Goal: Use online tool/utility: Utilize a website feature to perform a specific function

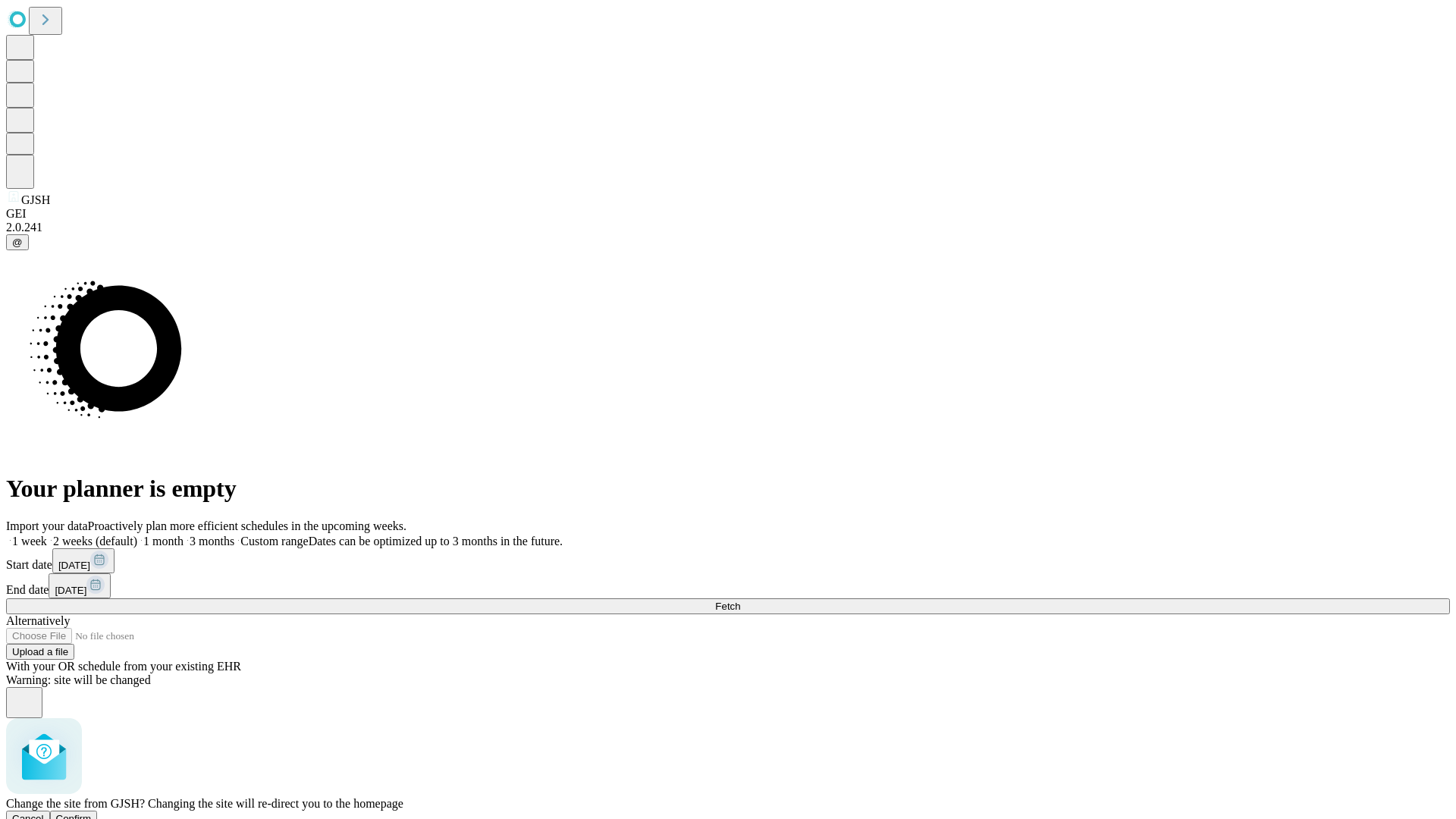
click at [92, 812] on span "Confirm" at bounding box center [73, 818] width 35 height 12
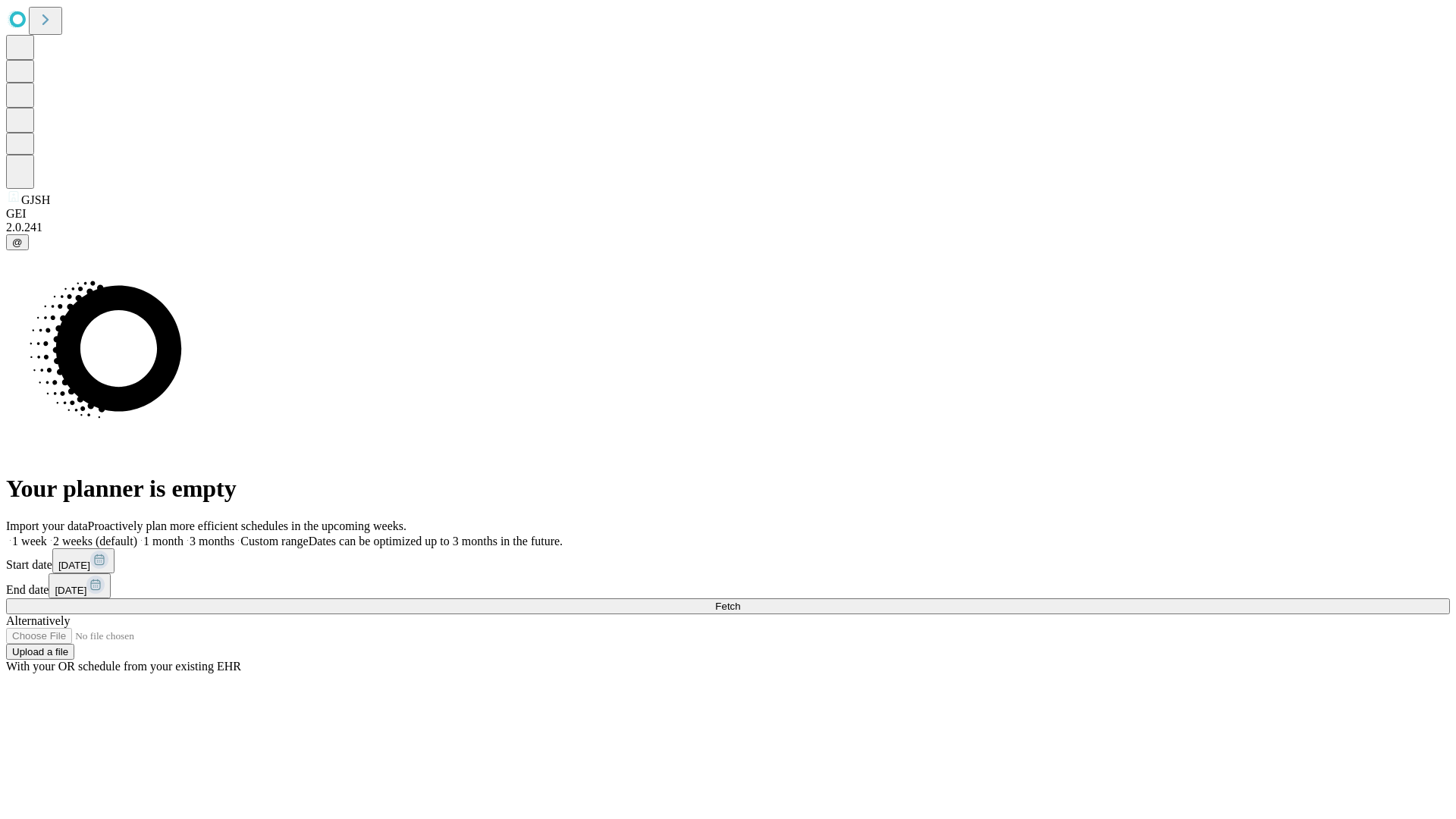
click at [137, 534] on label "2 weeks (default)" at bounding box center [92, 540] width 90 height 12
click at [740, 600] on span "Fetch" at bounding box center [727, 606] width 25 height 12
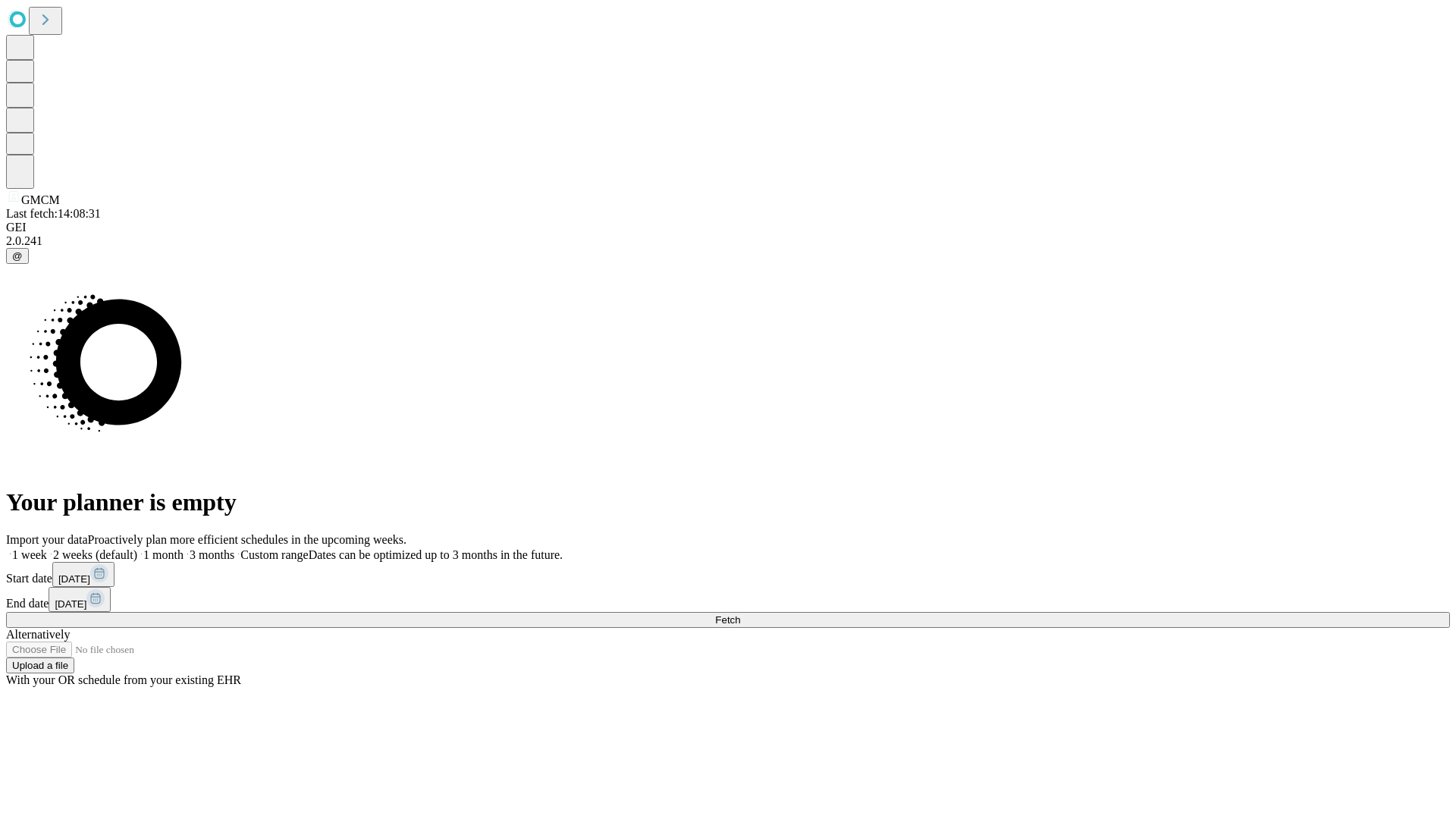
click at [137, 548] on label "2 weeks (default)" at bounding box center [92, 553] width 90 height 12
click at [740, 614] on span "Fetch" at bounding box center [727, 620] width 25 height 12
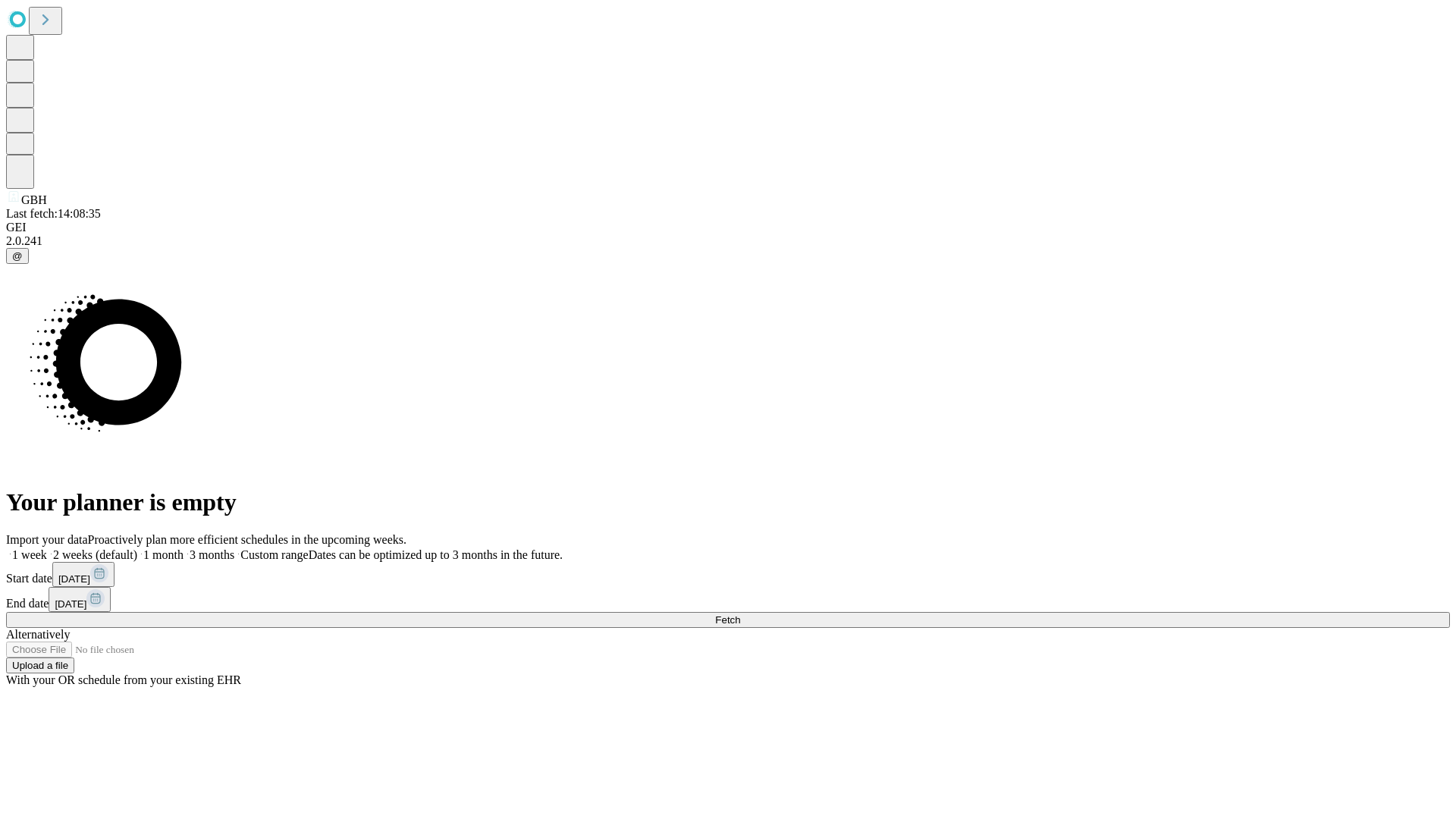
click at [137, 548] on label "2 weeks (default)" at bounding box center [92, 553] width 90 height 12
click at [740, 614] on span "Fetch" at bounding box center [727, 620] width 25 height 12
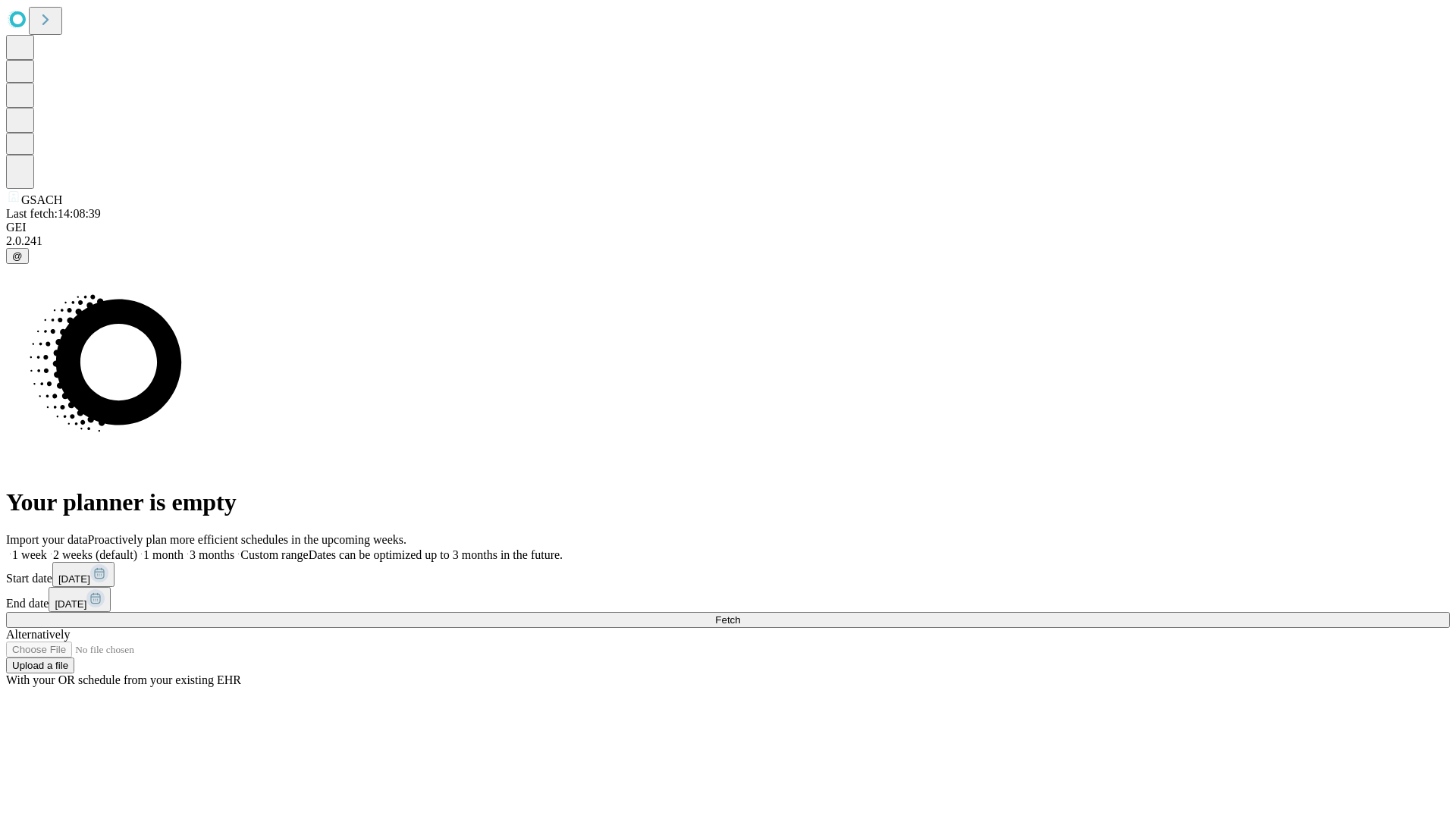
click at [137, 548] on label "2 weeks (default)" at bounding box center [92, 553] width 90 height 12
click at [740, 614] on span "Fetch" at bounding box center [727, 620] width 25 height 12
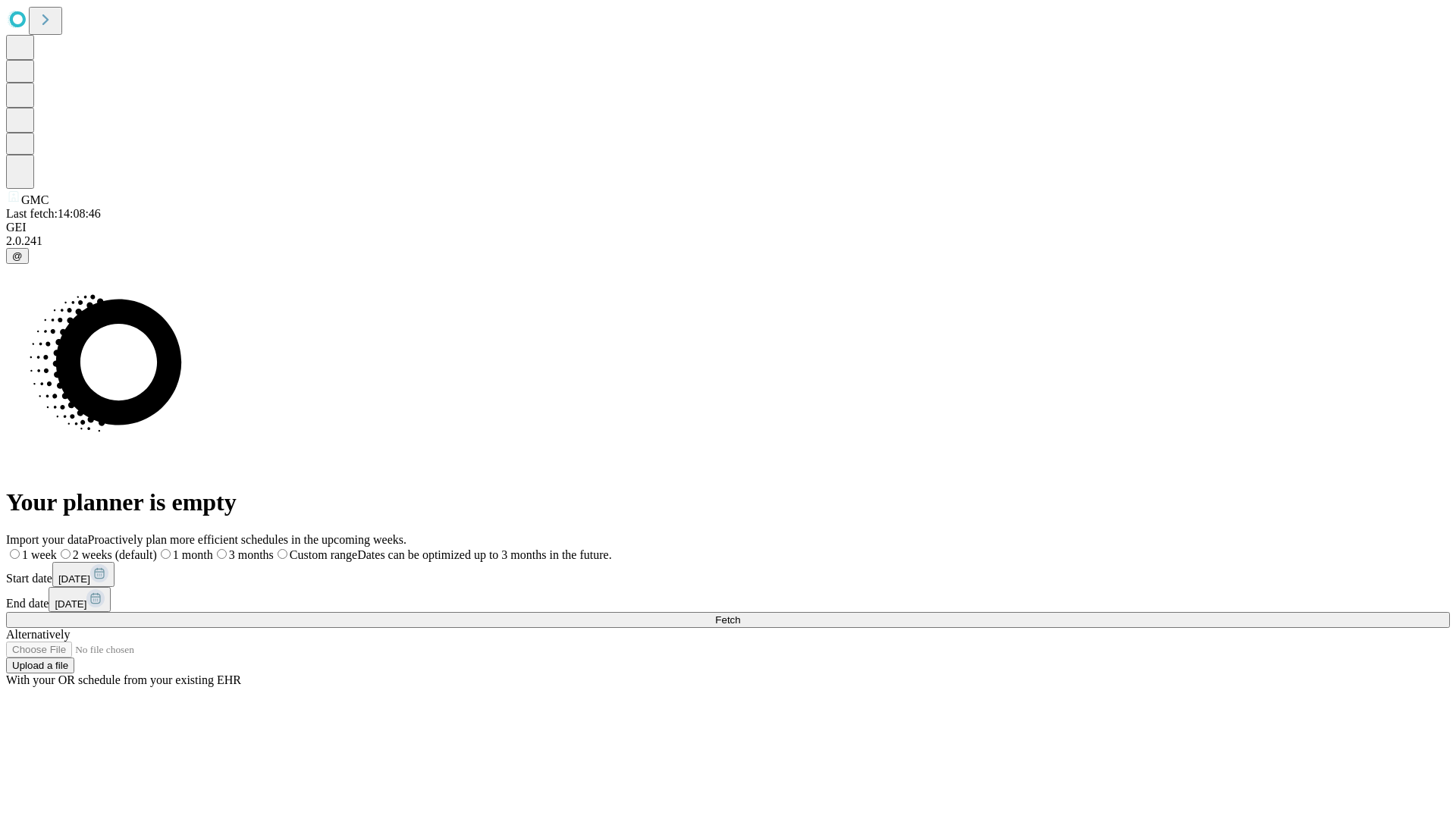
click at [157, 548] on label "2 weeks (default)" at bounding box center [106, 553] width 100 height 12
click at [740, 614] on span "Fetch" at bounding box center [727, 620] width 25 height 12
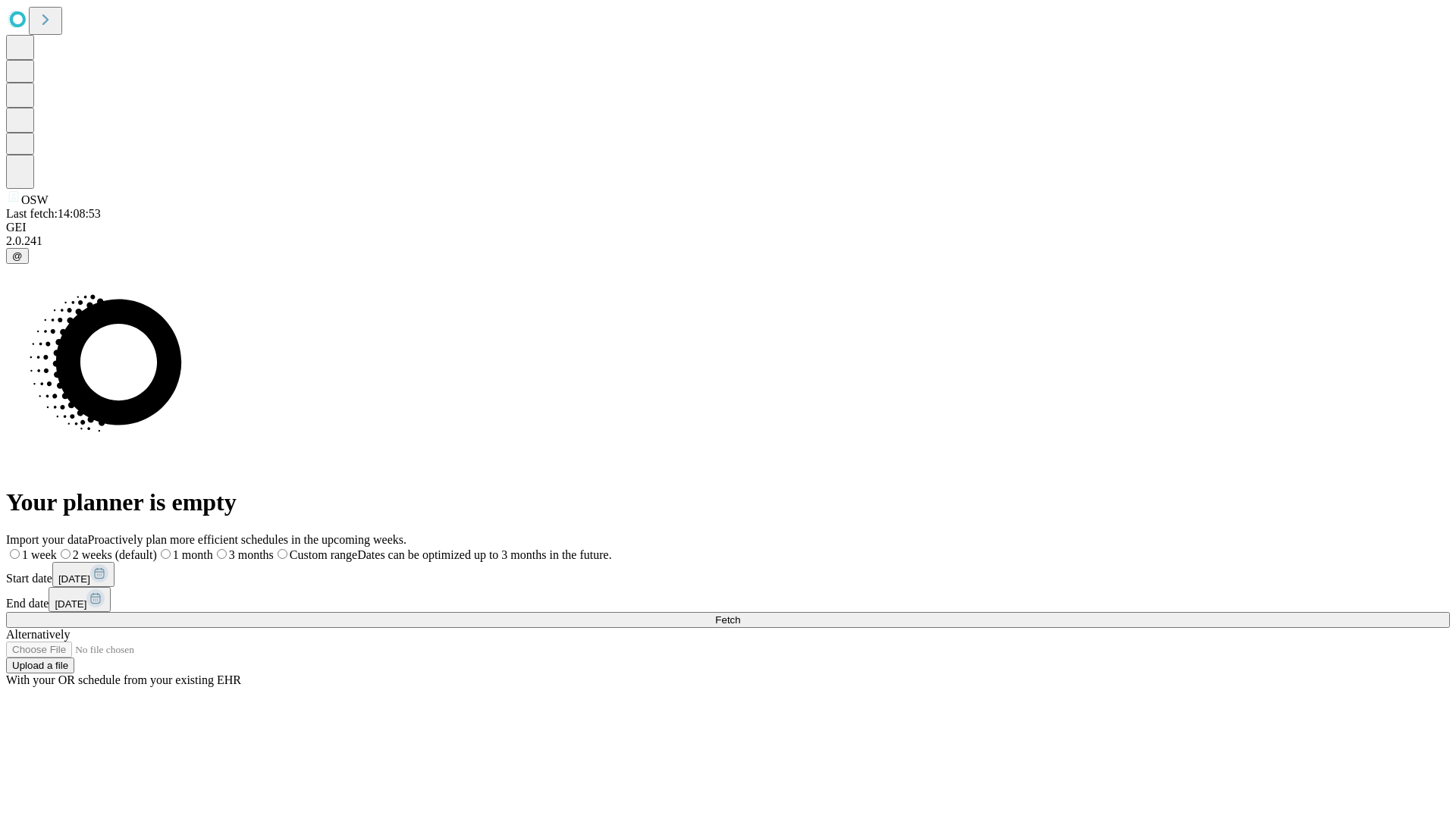
click at [157, 548] on label "2 weeks (default)" at bounding box center [106, 553] width 100 height 12
click at [740, 614] on span "Fetch" at bounding box center [727, 620] width 25 height 12
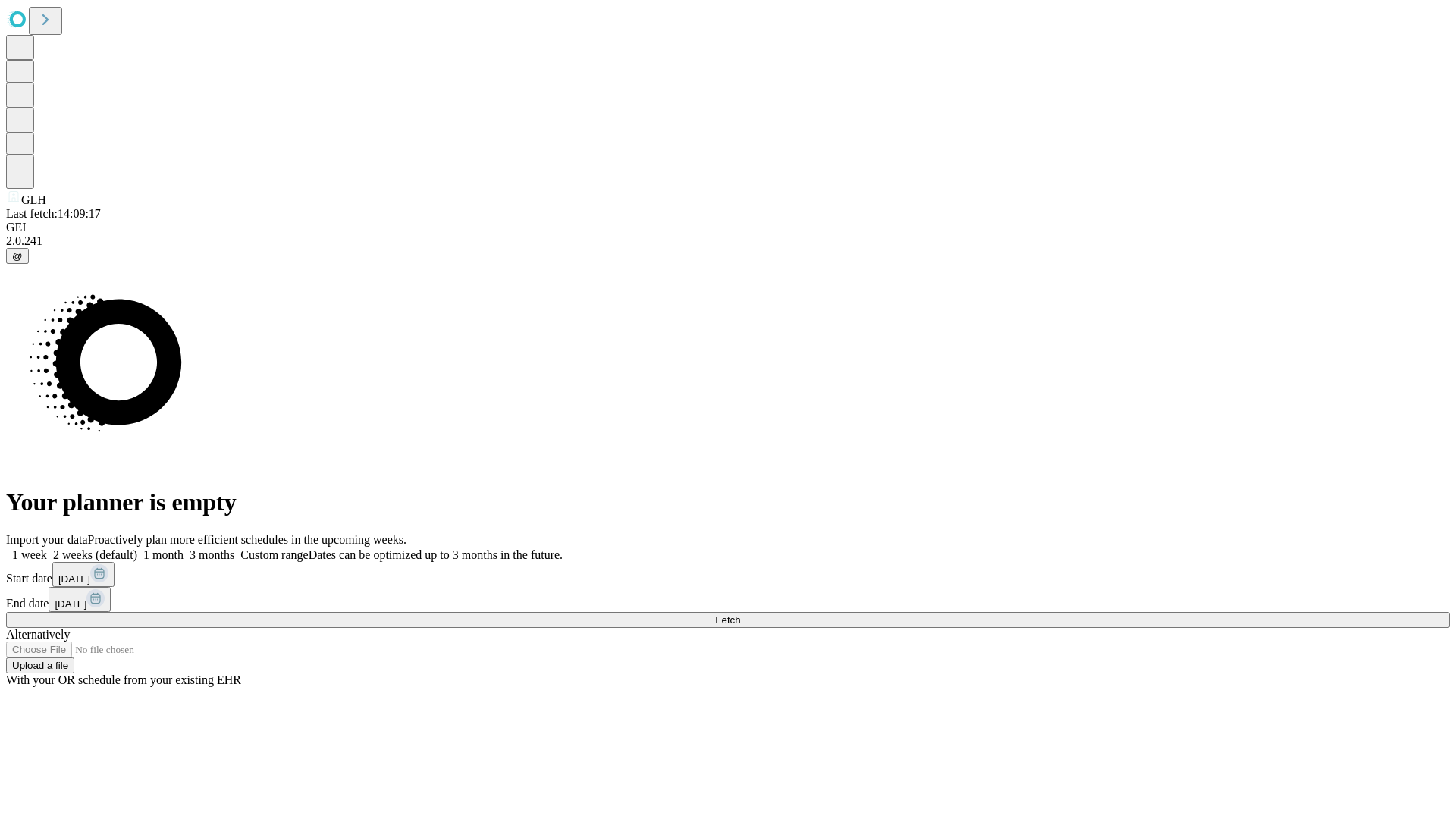
click at [137, 548] on label "2 weeks (default)" at bounding box center [92, 553] width 90 height 12
click at [740, 614] on span "Fetch" at bounding box center [727, 620] width 25 height 12
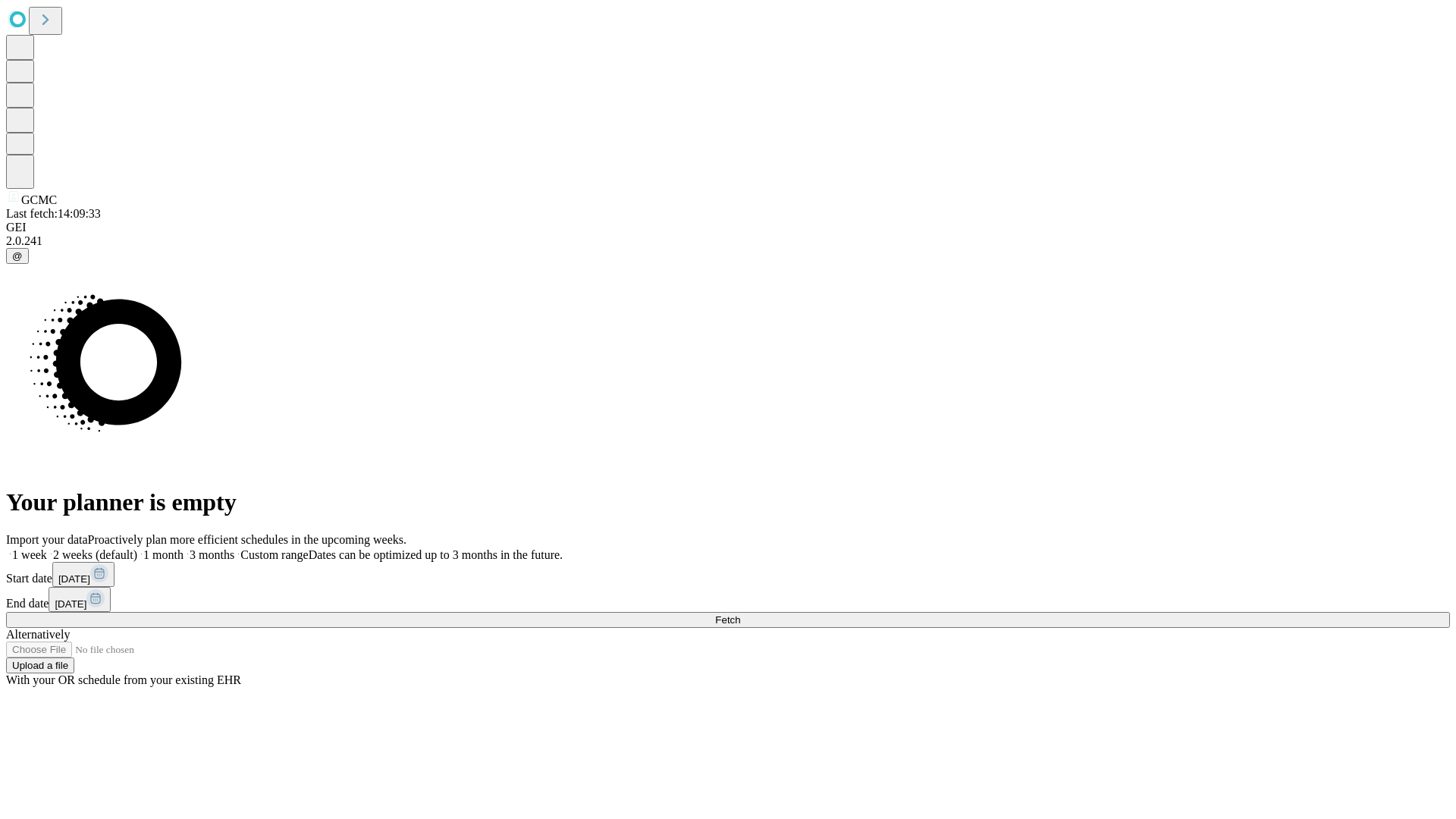
click at [137, 548] on label "2 weeks (default)" at bounding box center [92, 553] width 90 height 12
click at [740, 614] on span "Fetch" at bounding box center [727, 620] width 25 height 12
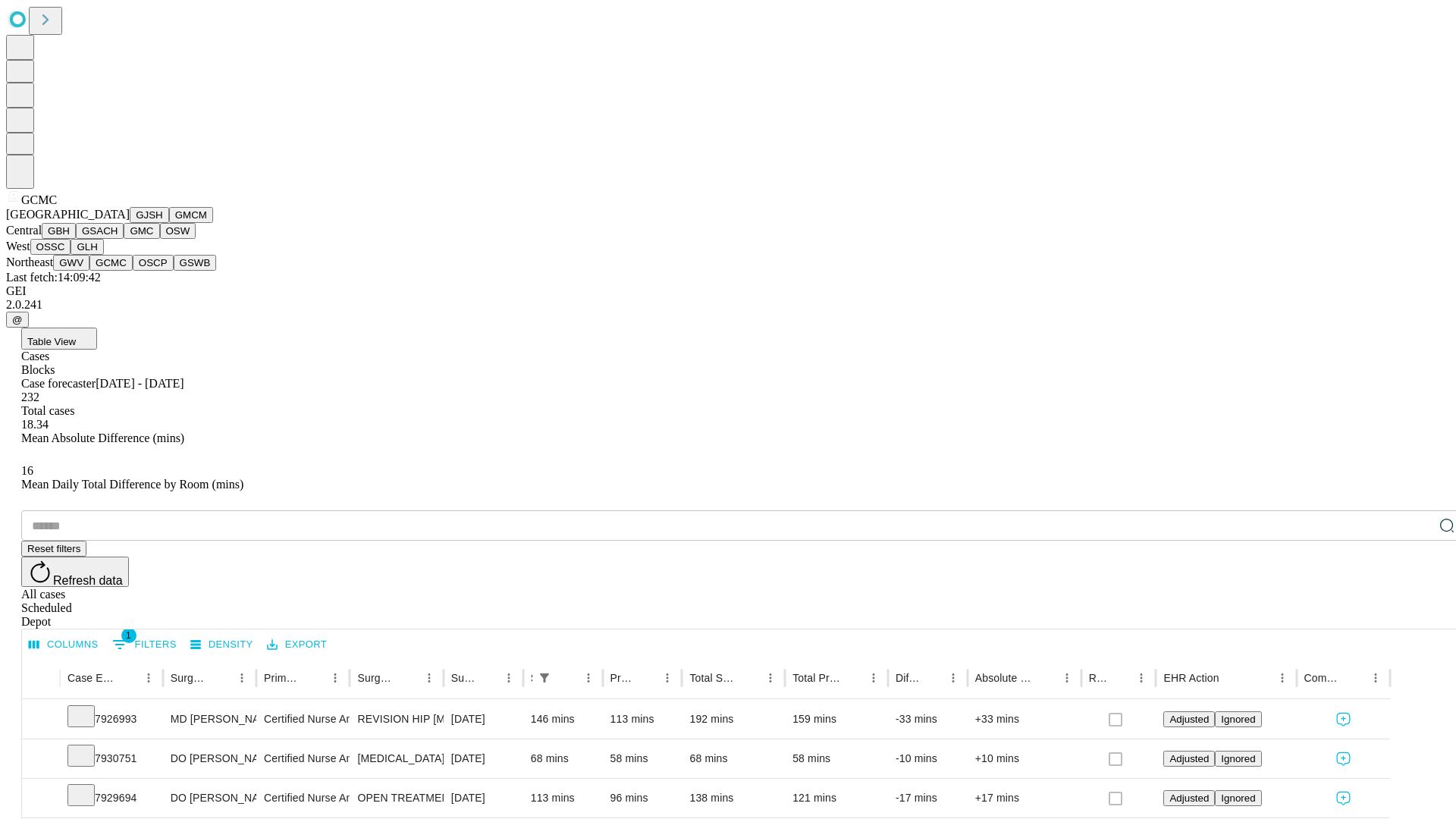
click at [132, 270] on button "OSCP" at bounding box center [153, 263] width 41 height 16
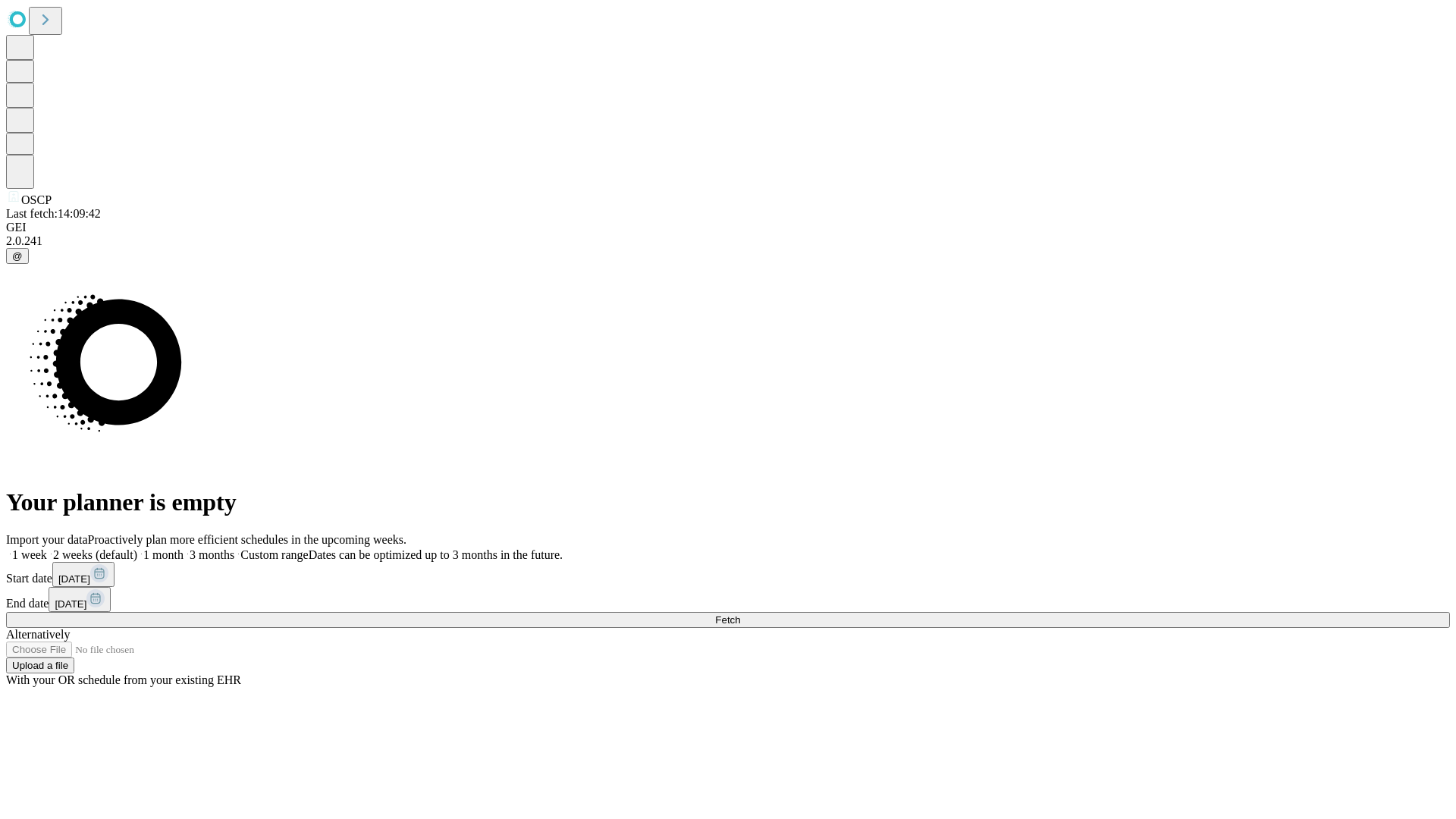
click at [137, 548] on label "2 weeks (default)" at bounding box center [92, 553] width 90 height 12
click at [740, 614] on span "Fetch" at bounding box center [727, 620] width 25 height 12
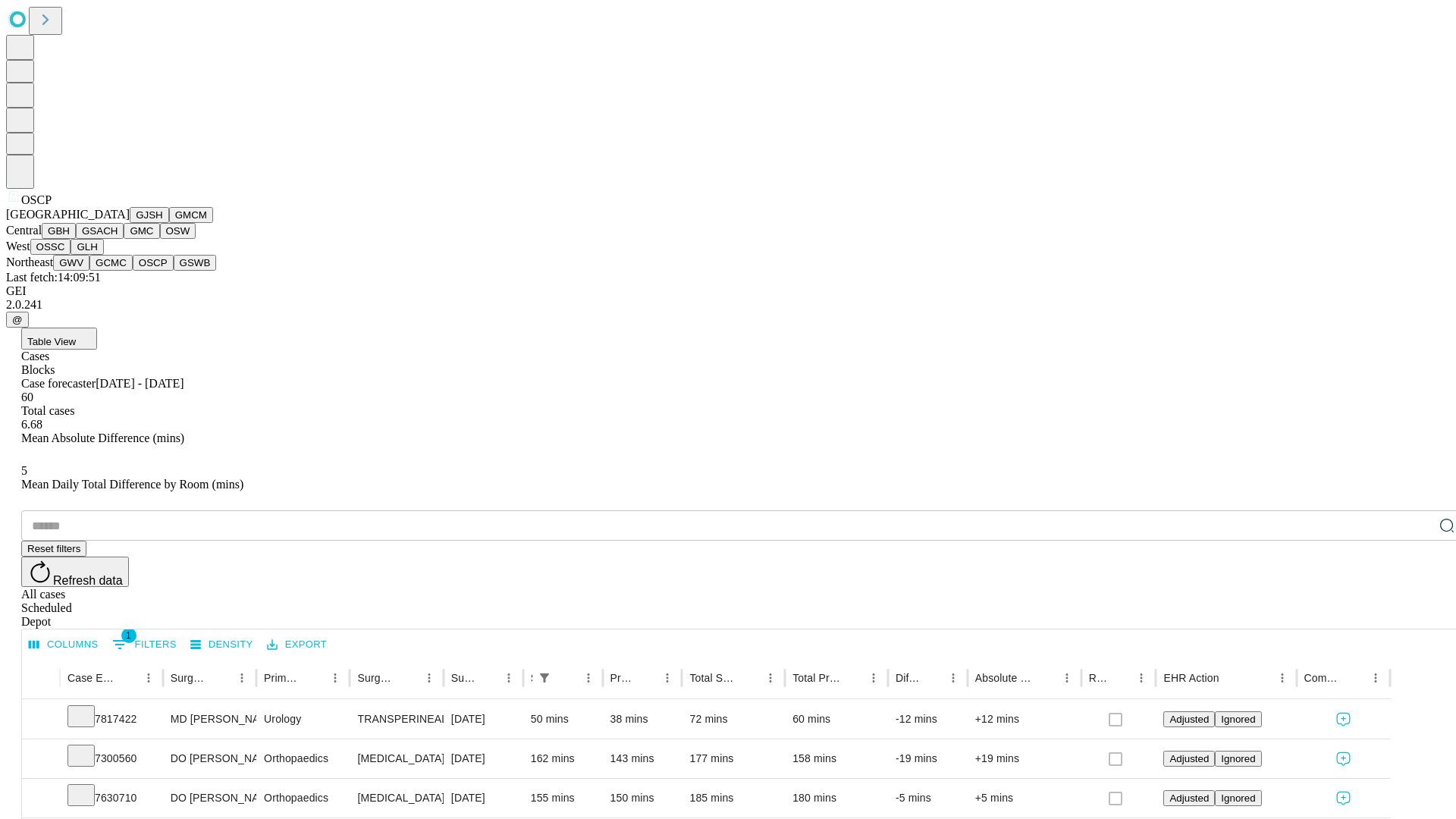
click at [174, 270] on button "GSWB" at bounding box center [195, 263] width 43 height 16
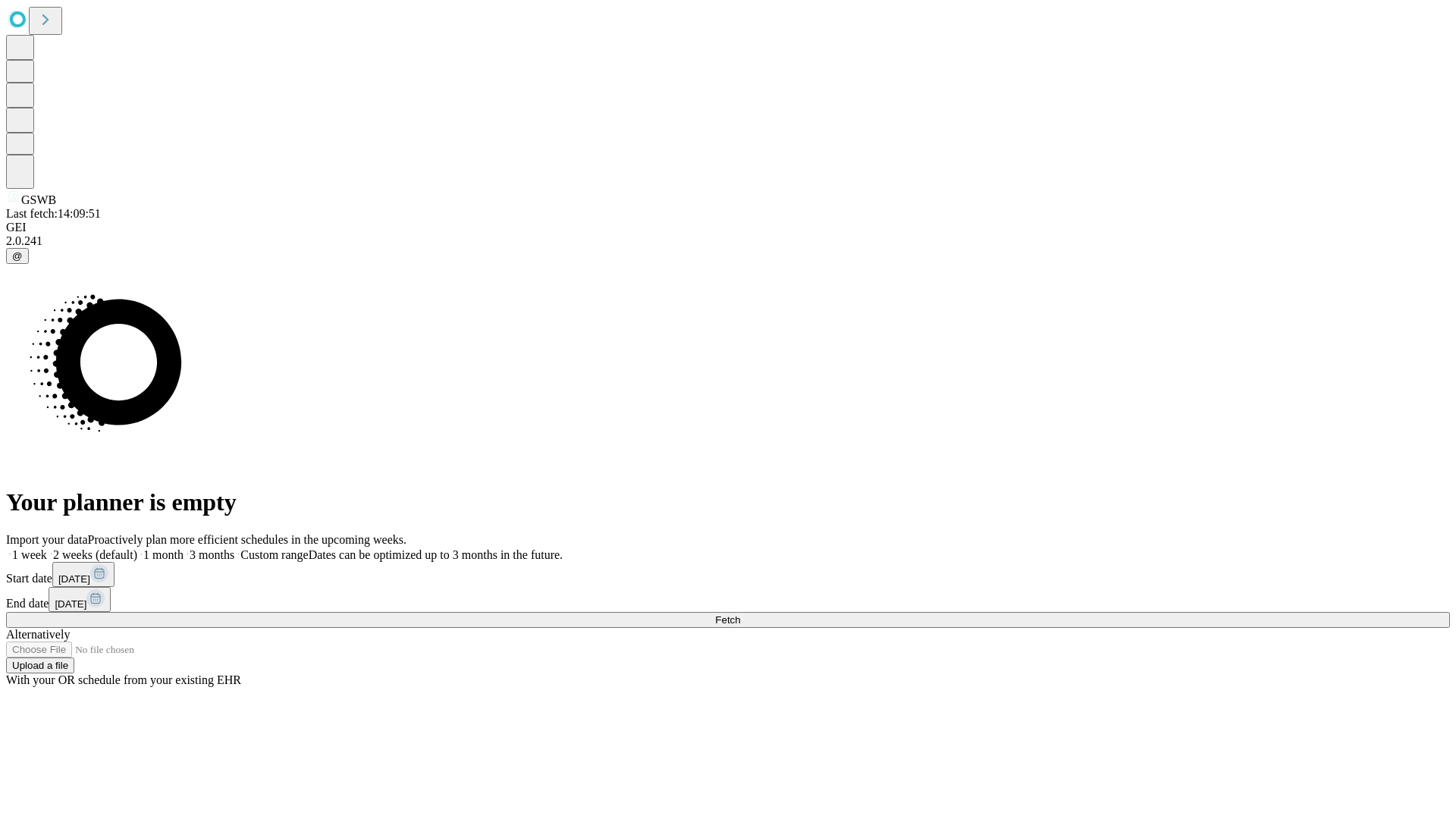
click at [137, 548] on label "2 weeks (default)" at bounding box center [92, 553] width 90 height 12
click at [740, 614] on span "Fetch" at bounding box center [727, 620] width 25 height 12
